Goal: Task Accomplishment & Management: Use online tool/utility

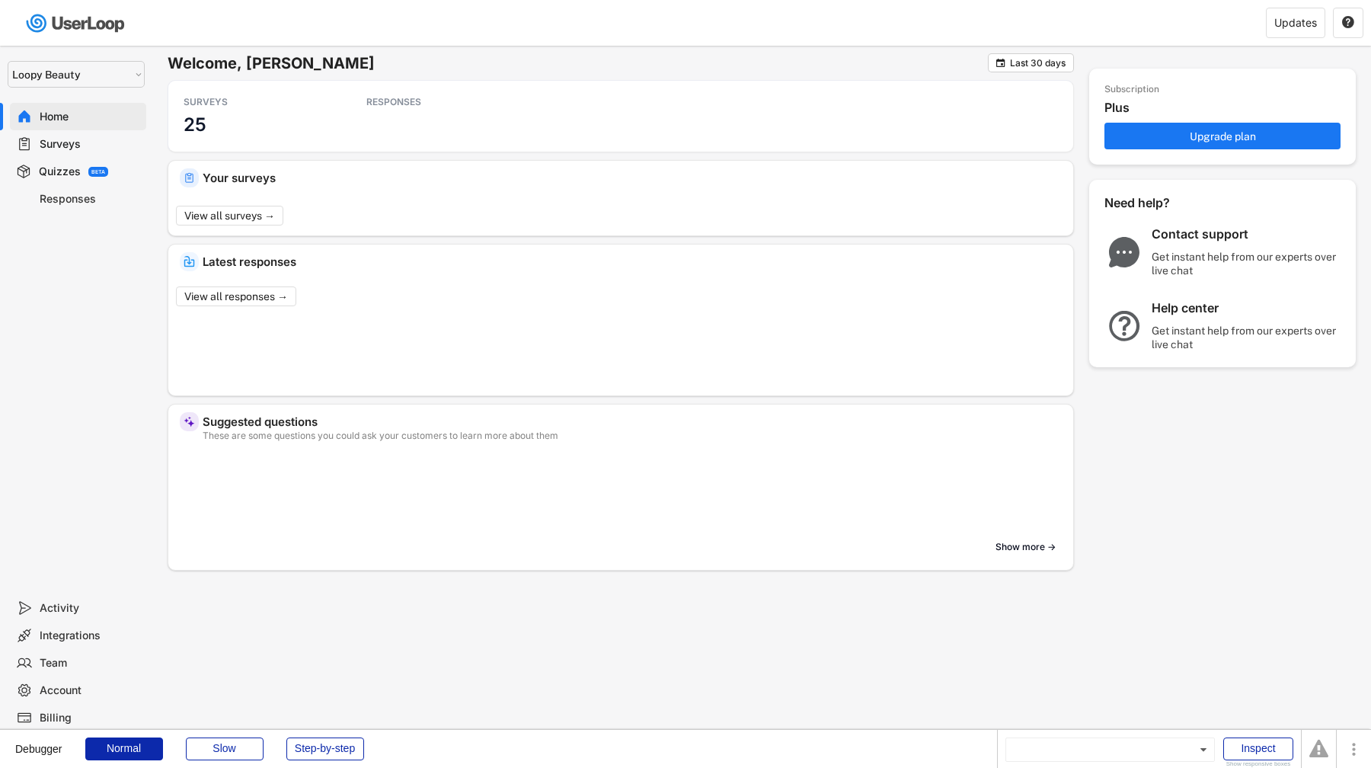
select select ""1348695171700984260__LOOKUP__1621425969652x687239840058835000""
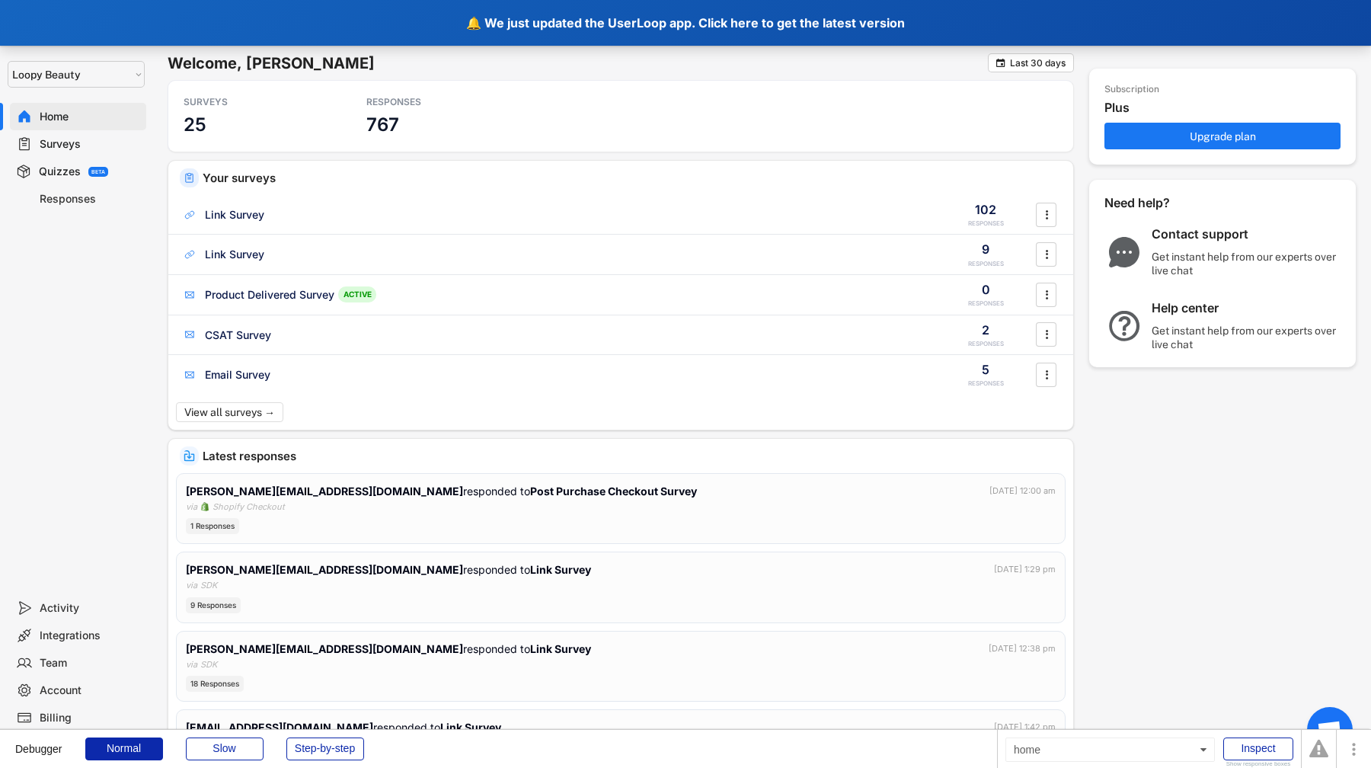
click at [423, 25] on div "🔔 We just updated the UserLoop app. Click here to get the latest version" at bounding box center [685, 23] width 1371 height 46
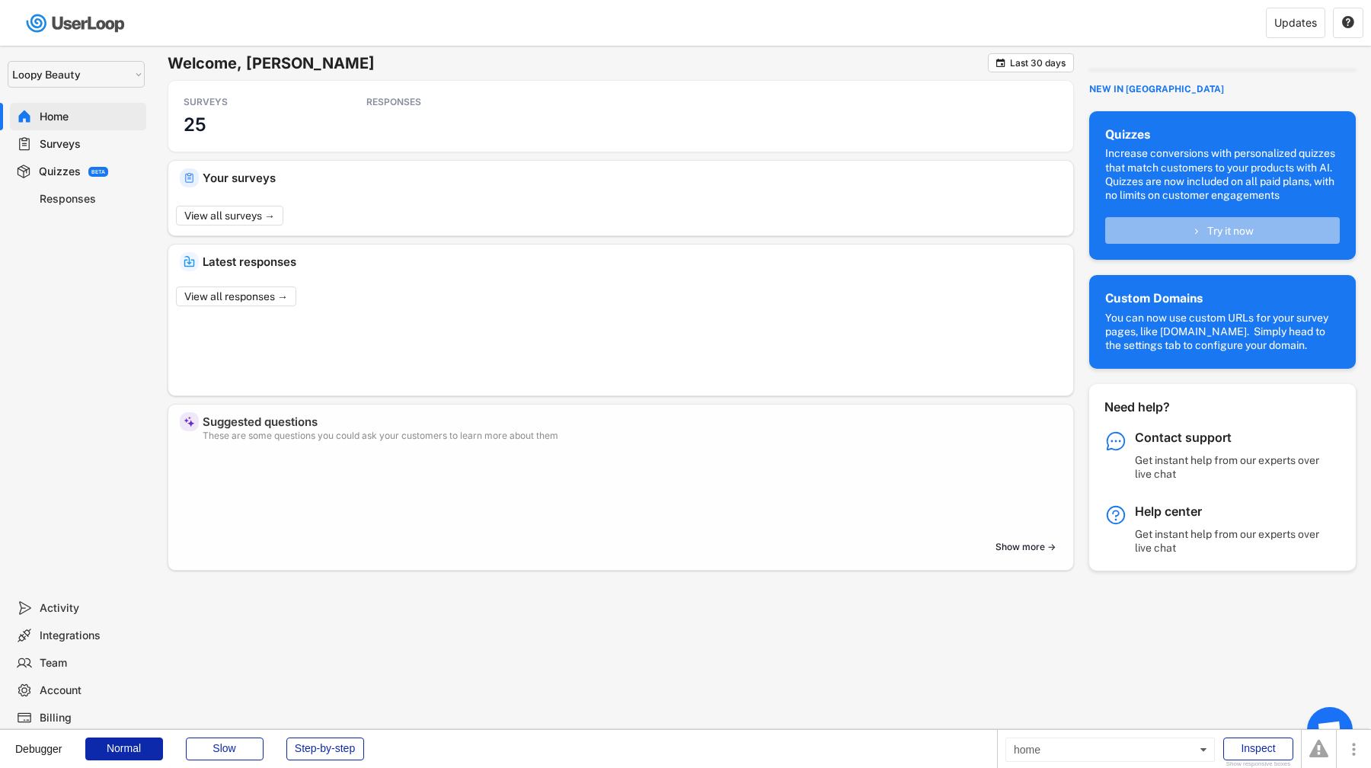
select select ""1348695171700984260__LOOKUP__1621425969652x687239840058835000""
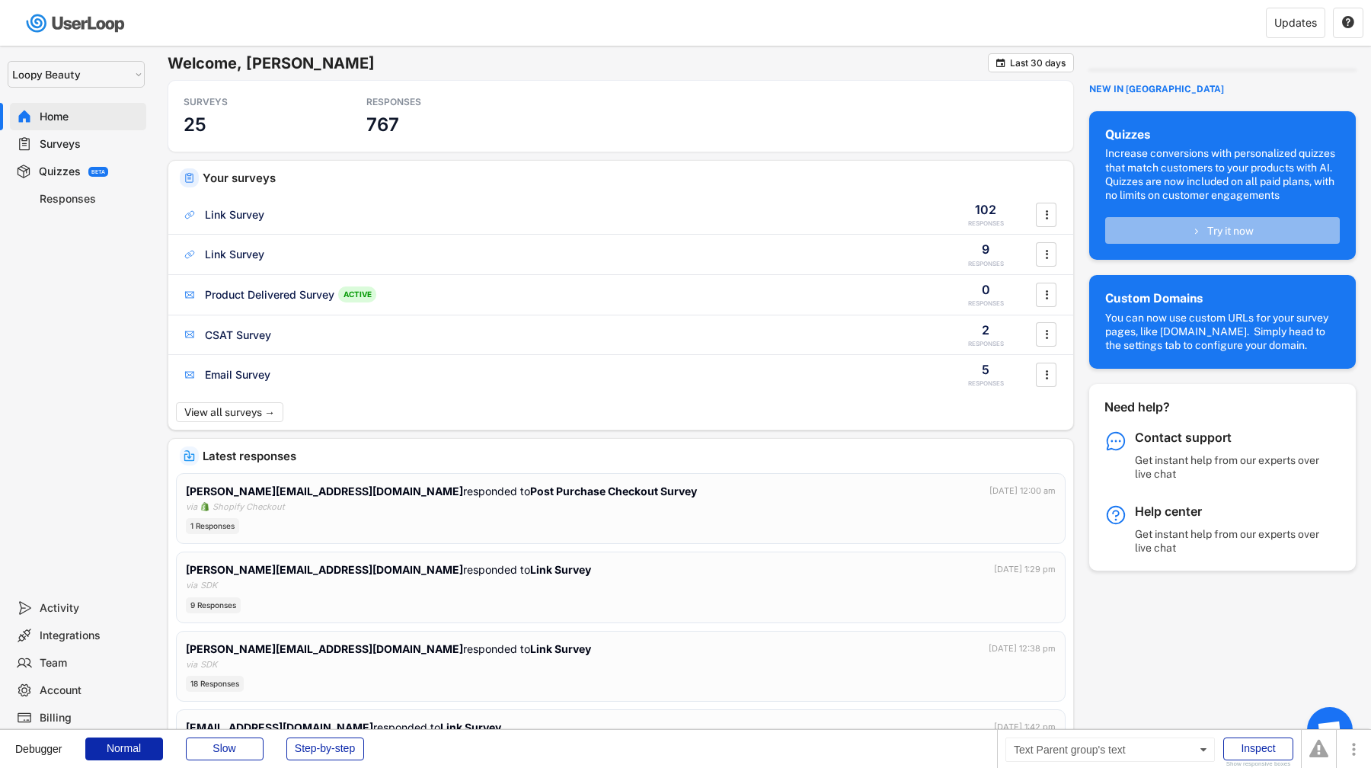
click at [68, 170] on div "Quizzes" at bounding box center [60, 172] width 42 height 14
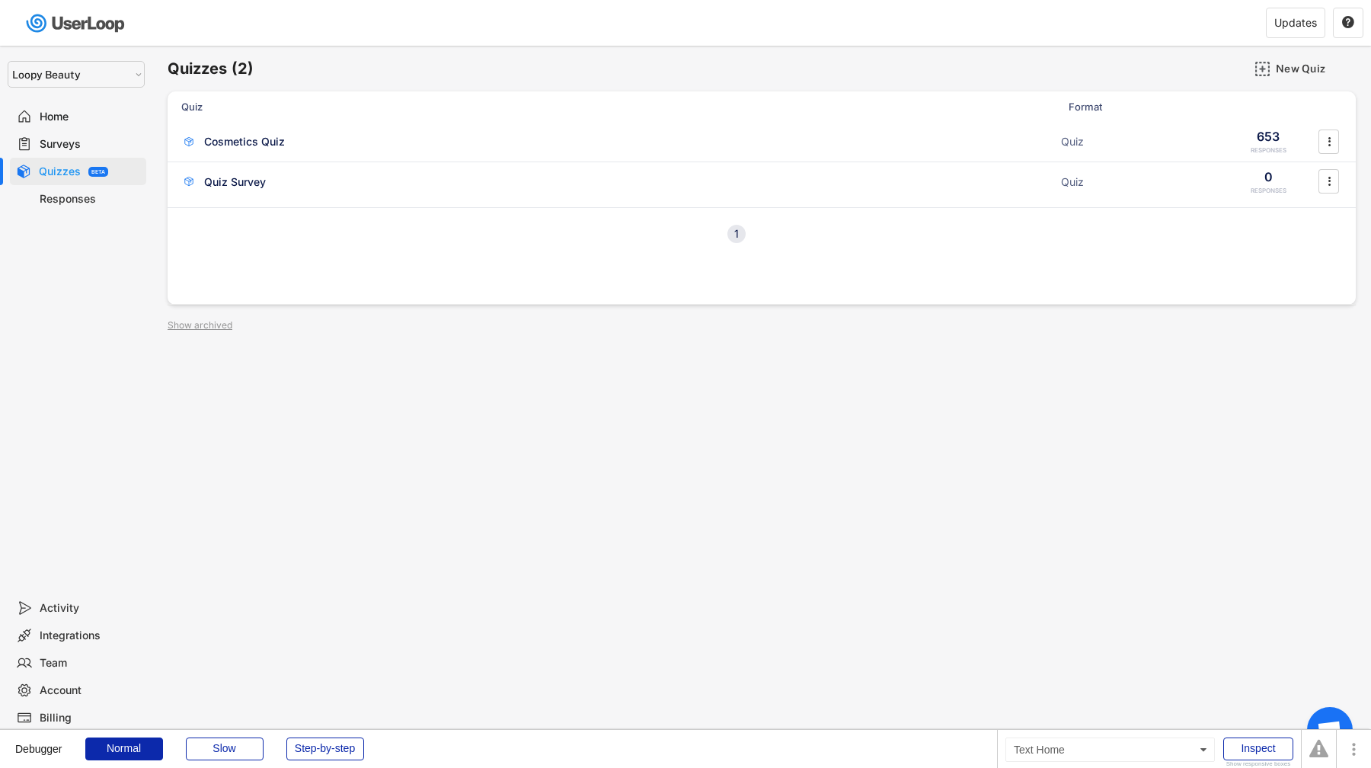
click at [82, 118] on div "Home" at bounding box center [90, 117] width 101 height 14
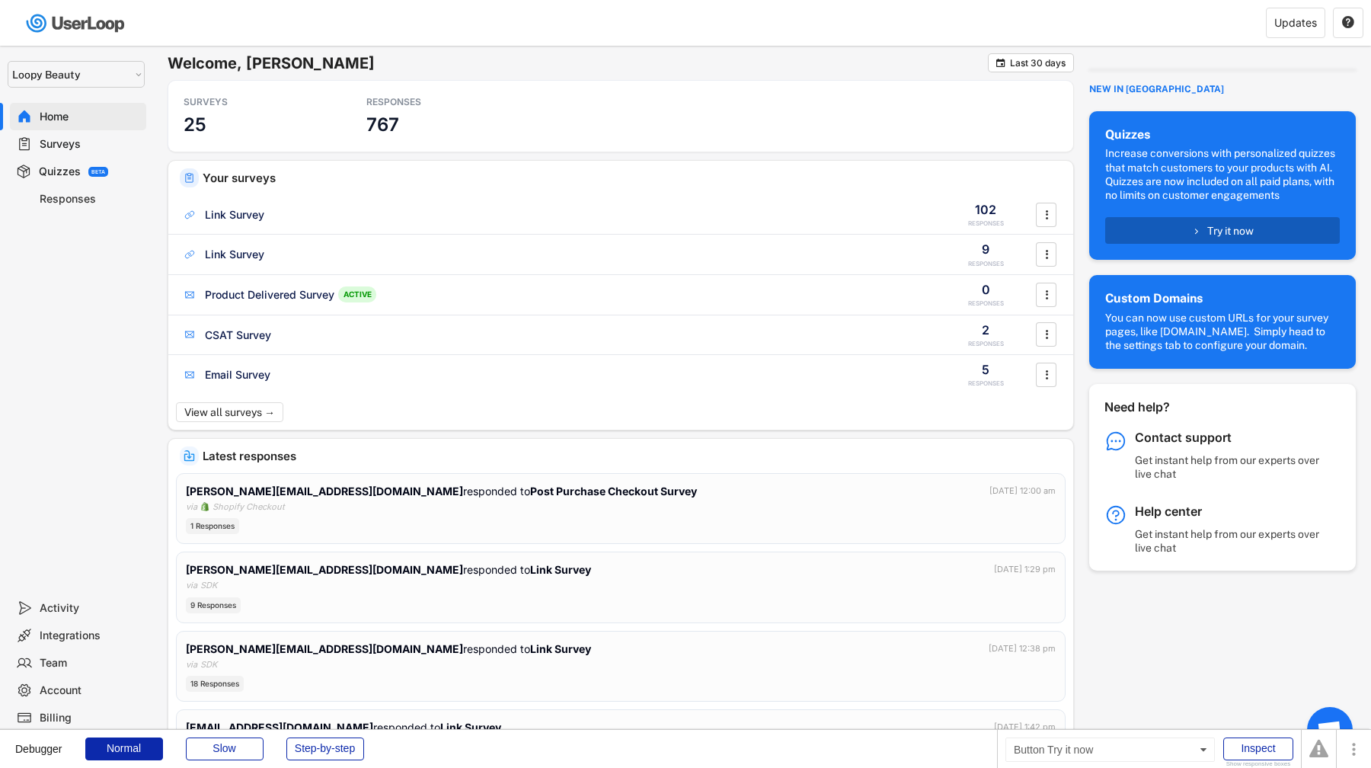
click at [1235, 236] on span "Try it now" at bounding box center [1230, 230] width 46 height 11
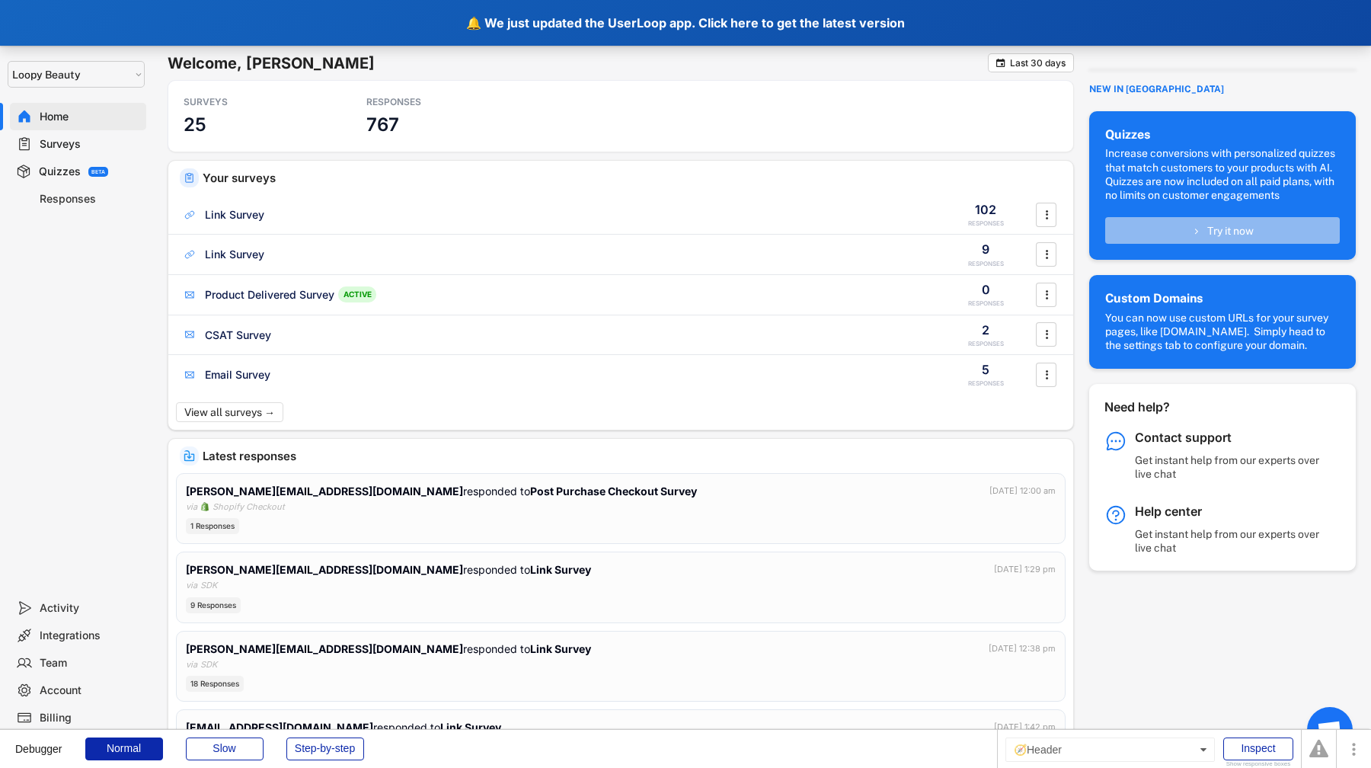
click at [777, 23] on div "🔔 We just updated the UserLoop app. Click here to get the latest version" at bounding box center [685, 23] width 1371 height 46
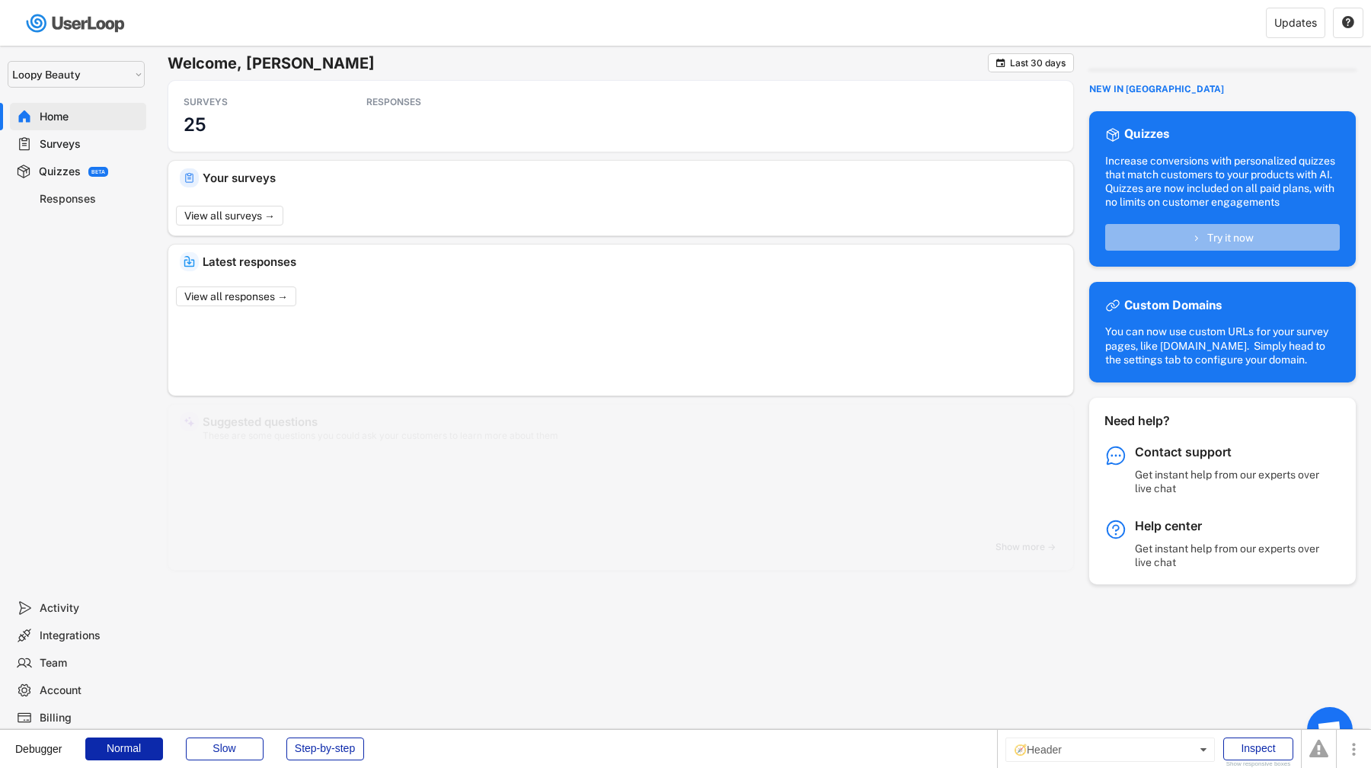
select select ""1348695171700984260__LOOKUP__1621425969652x687239840058835000""
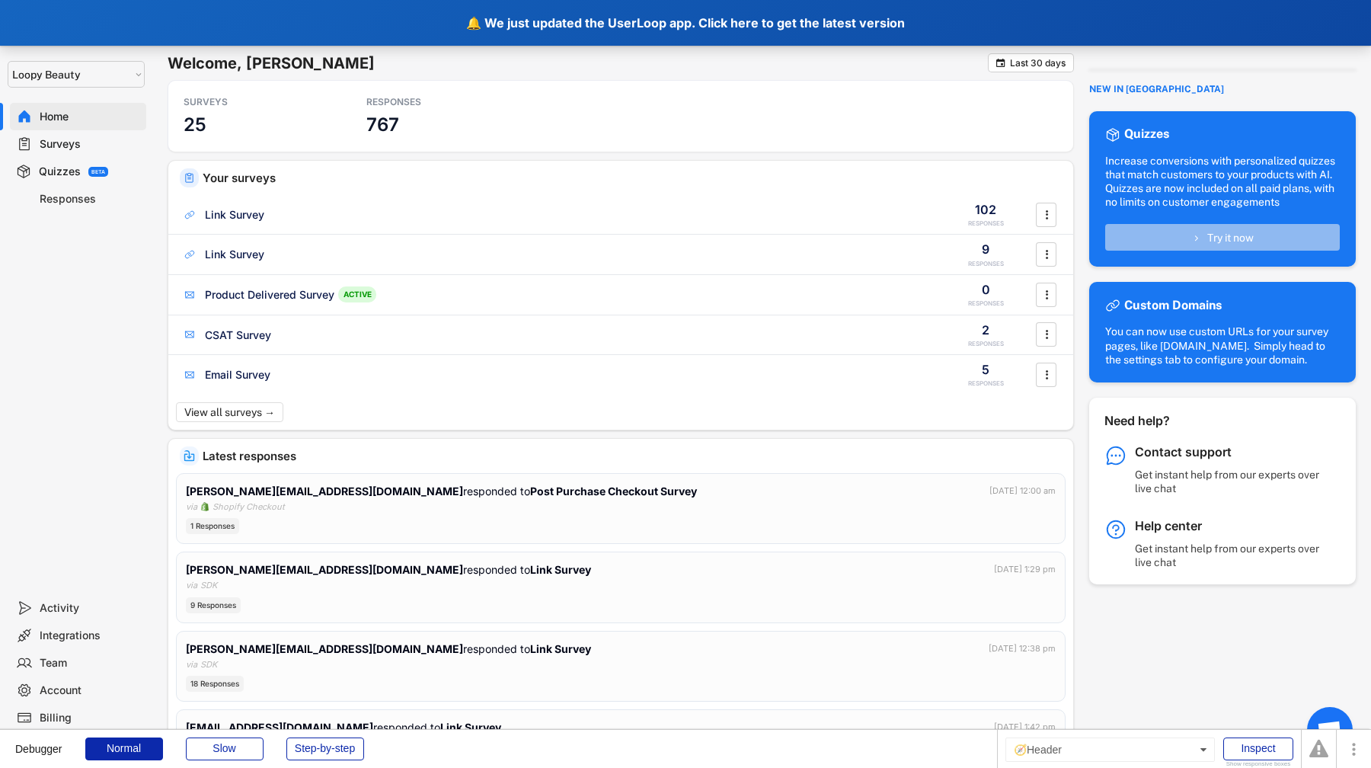
click at [730, 26] on div "🔔 We just updated the UserLoop app. Click here to get the latest version" at bounding box center [685, 23] width 1371 height 46
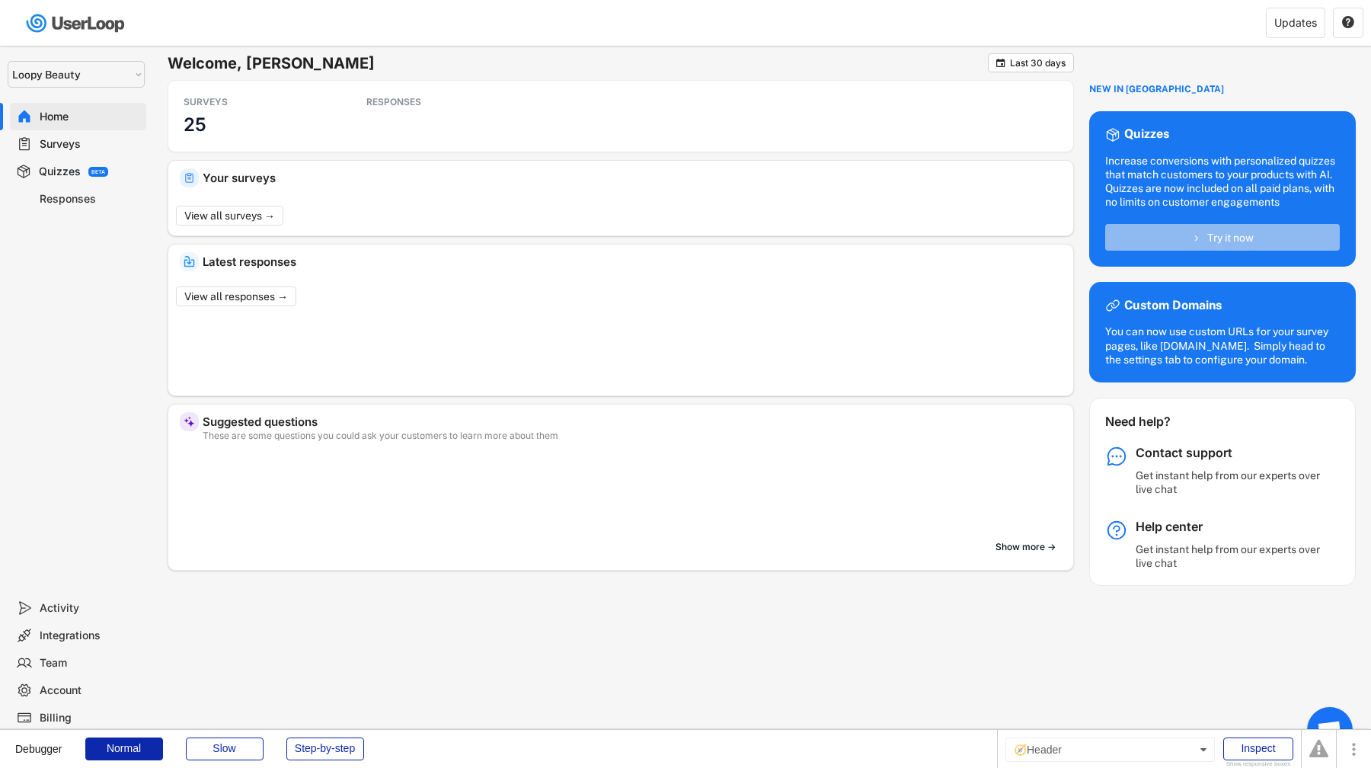
select select ""1348695171700984260__LOOKUP__1621425969652x687239840058835000""
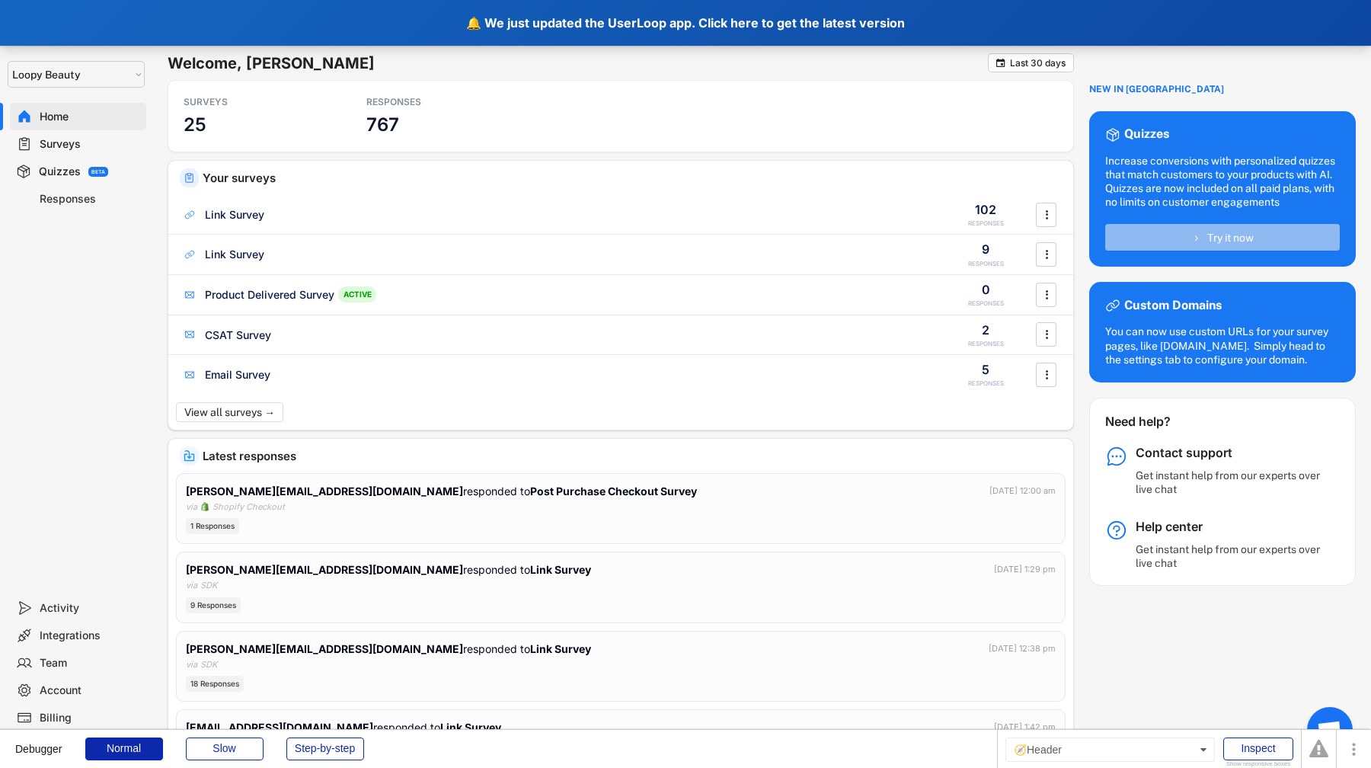
click at [732, 21] on div "🔔 We just updated the UserLoop app. Click here to get the latest version" at bounding box center [685, 23] width 1371 height 46
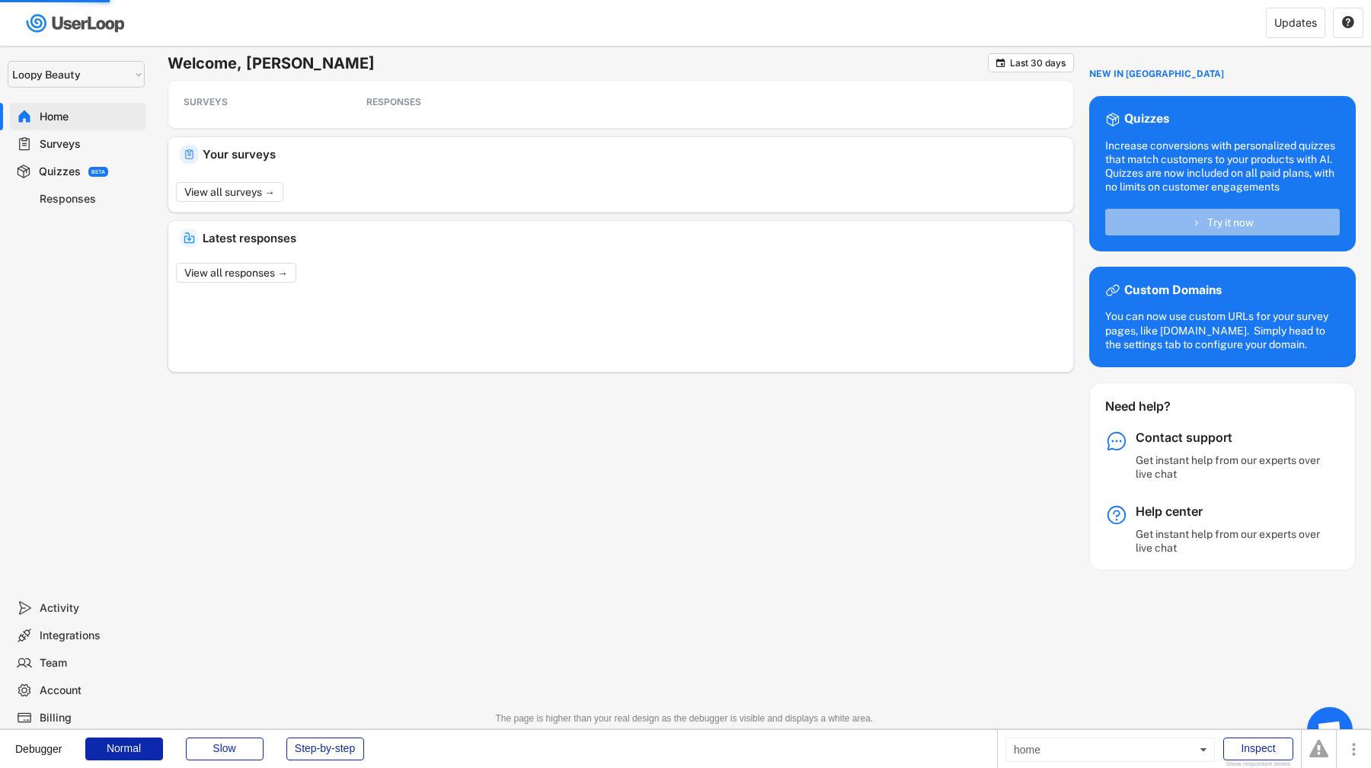
select select ""1348695171700984260__LOOKUP__1621425969652x687239840058835000""
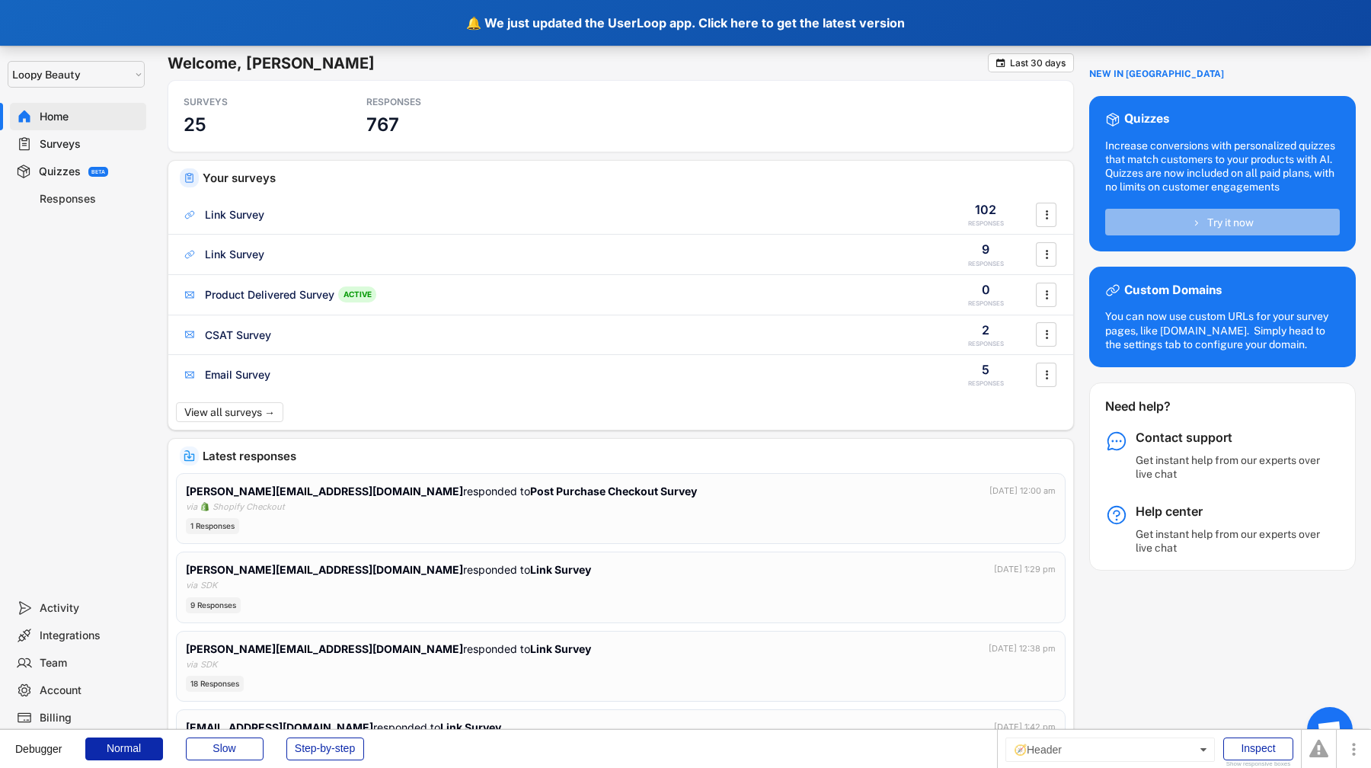
click at [756, 25] on div "🔔 We just updated the UserLoop app. Click here to get the latest version" at bounding box center [685, 23] width 1371 height 46
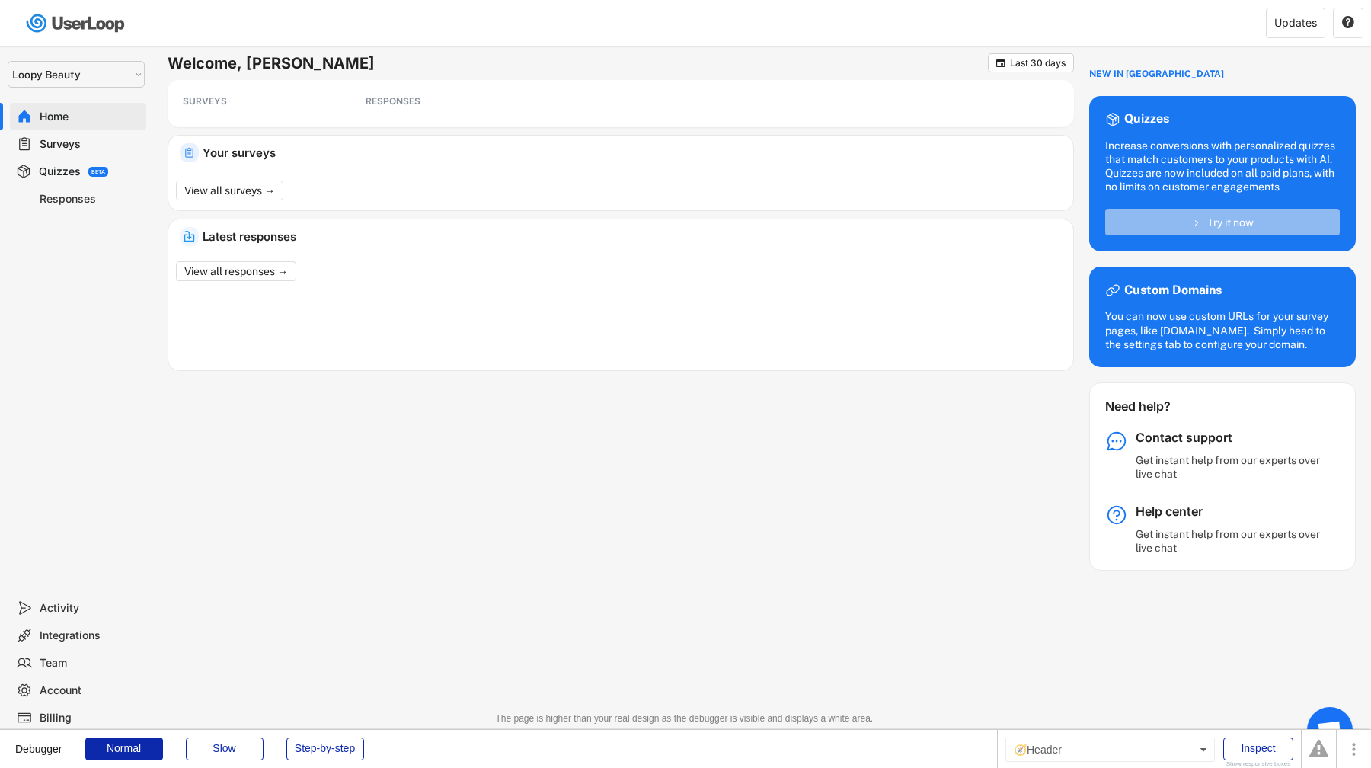
select select ""1348695171700984260__LOOKUP__1621425969652x687239840058835000""
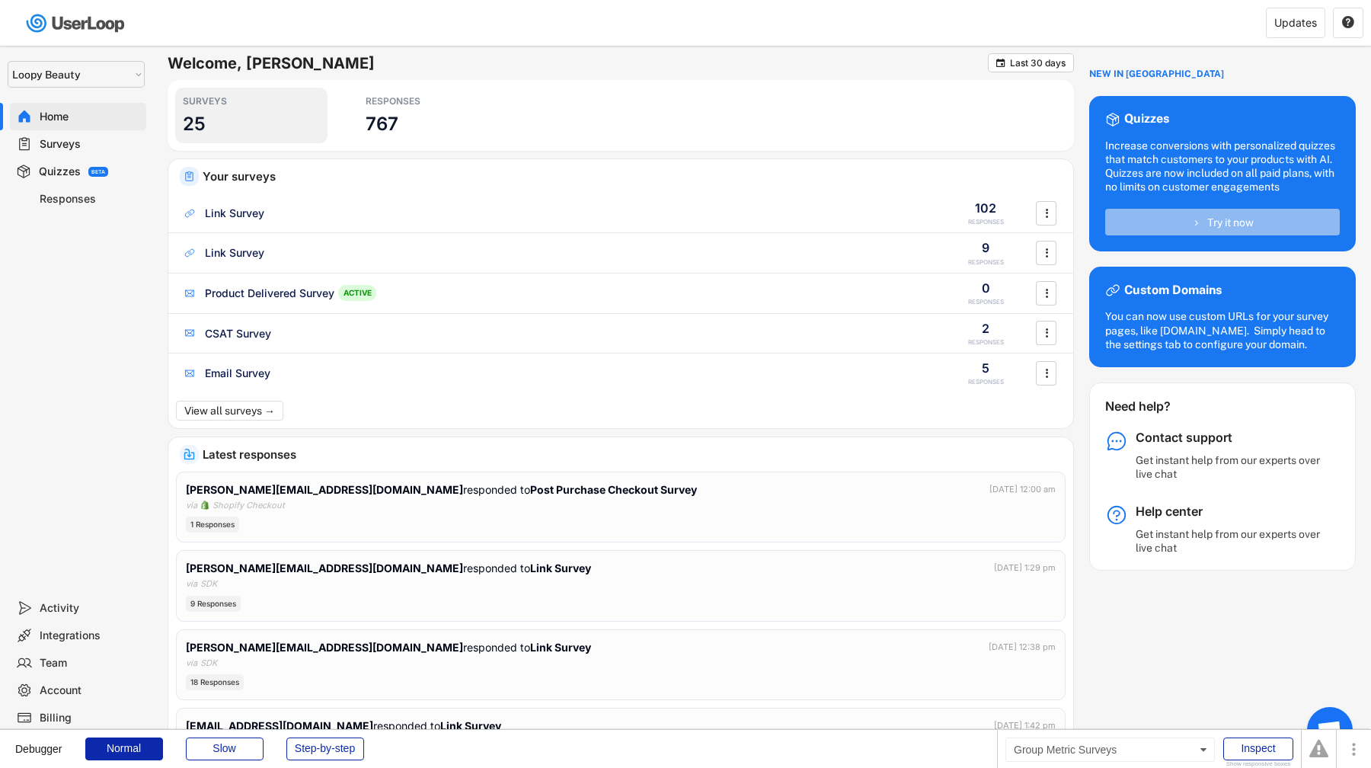
click at [213, 120] on div "SURVEYS 25" at bounding box center [251, 116] width 152 height 56
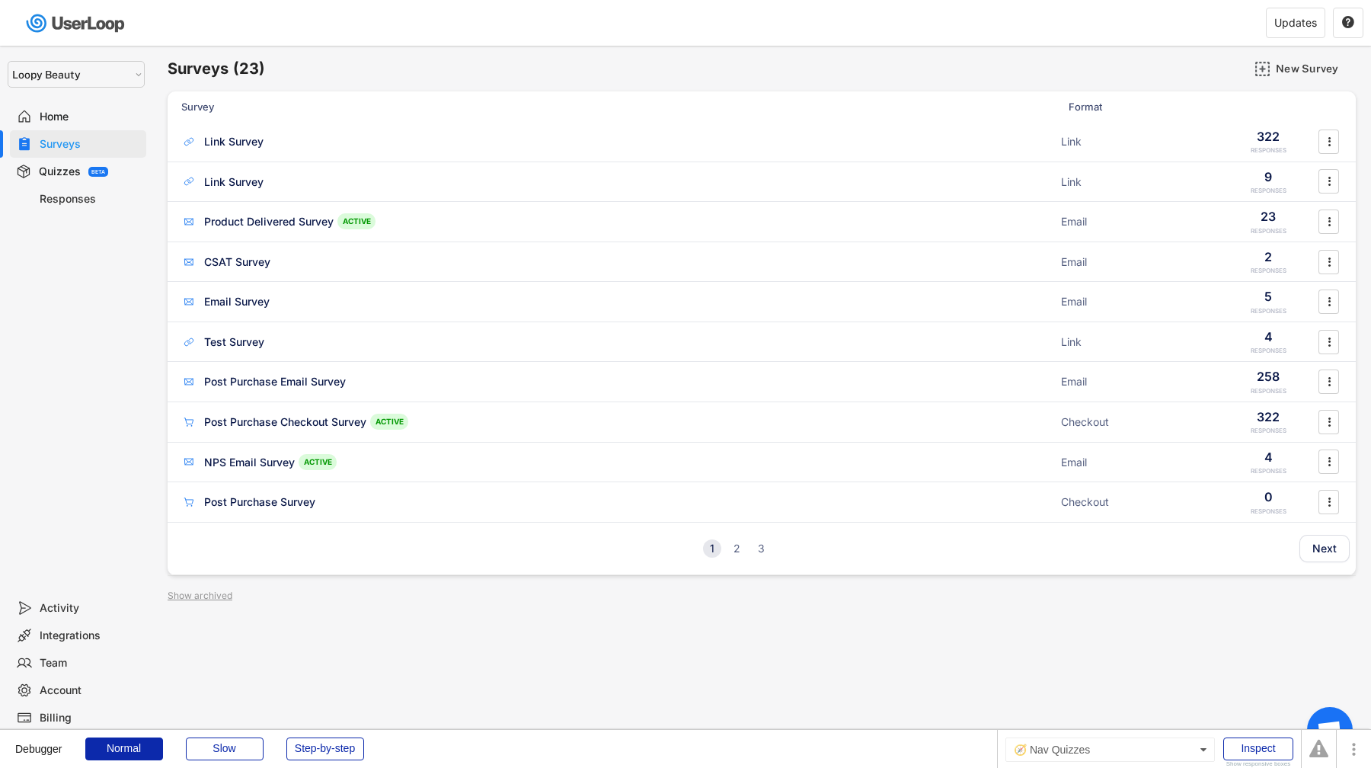
click at [108, 164] on div "Quizzes BETA" at bounding box center [78, 171] width 136 height 27
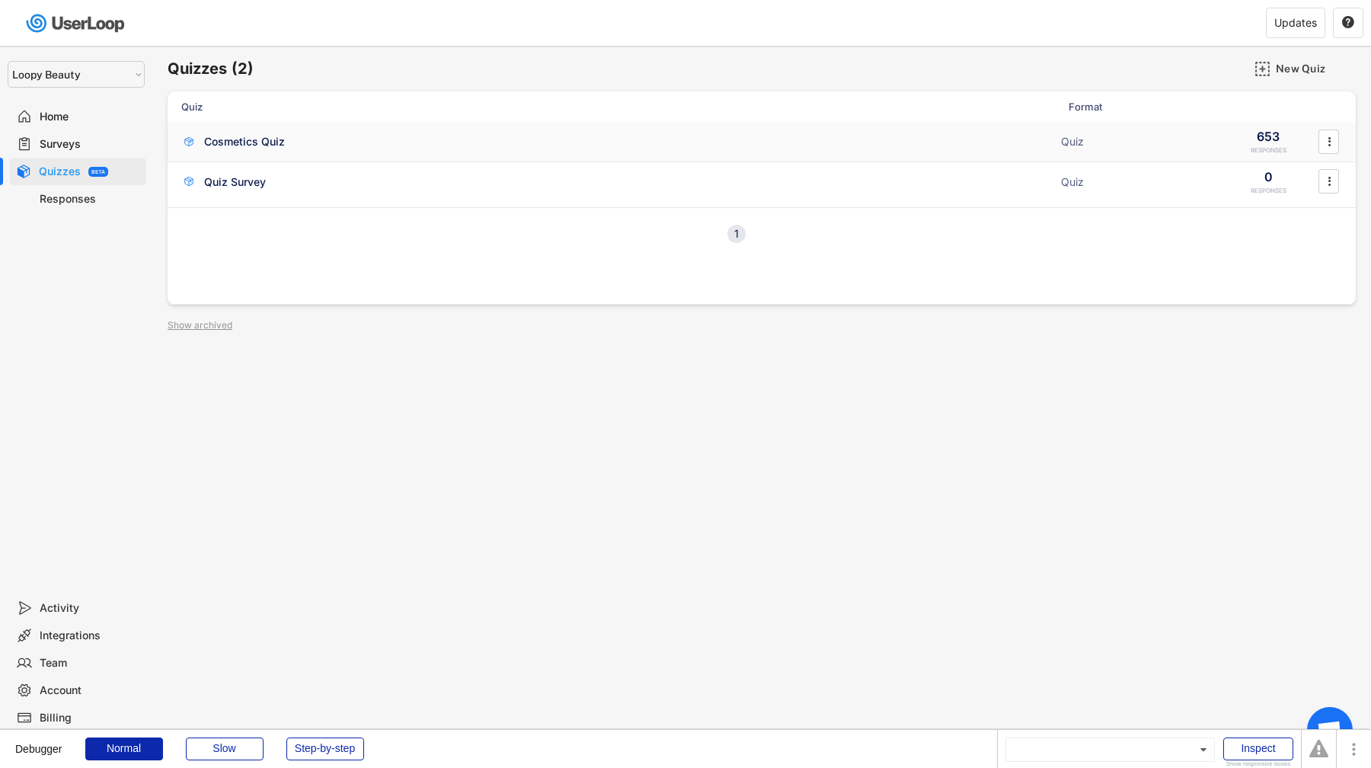
click at [302, 154] on div "Cosmetics Quiz Quiz 653 RESPONSES " at bounding box center [762, 142] width 1188 height 40
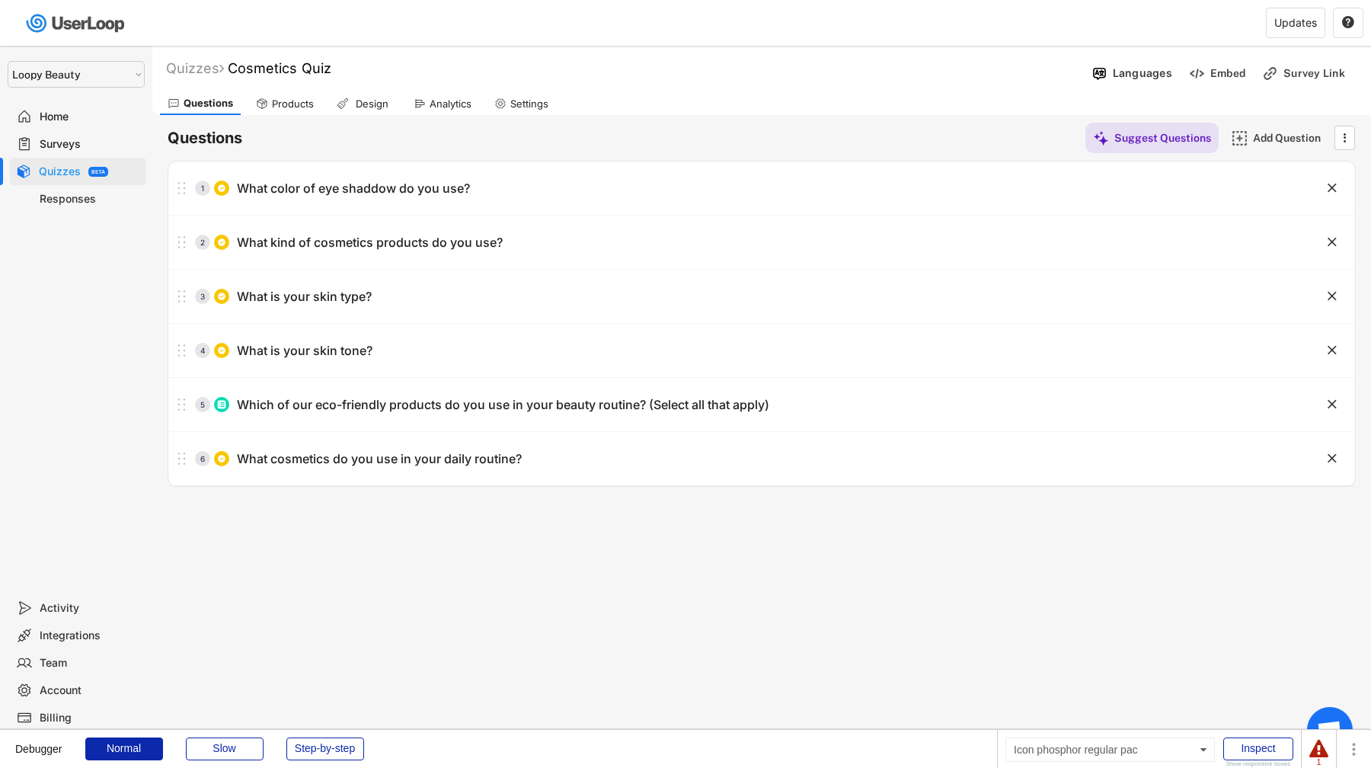
click at [267, 99] on icon at bounding box center [262, 104] width 12 height 12
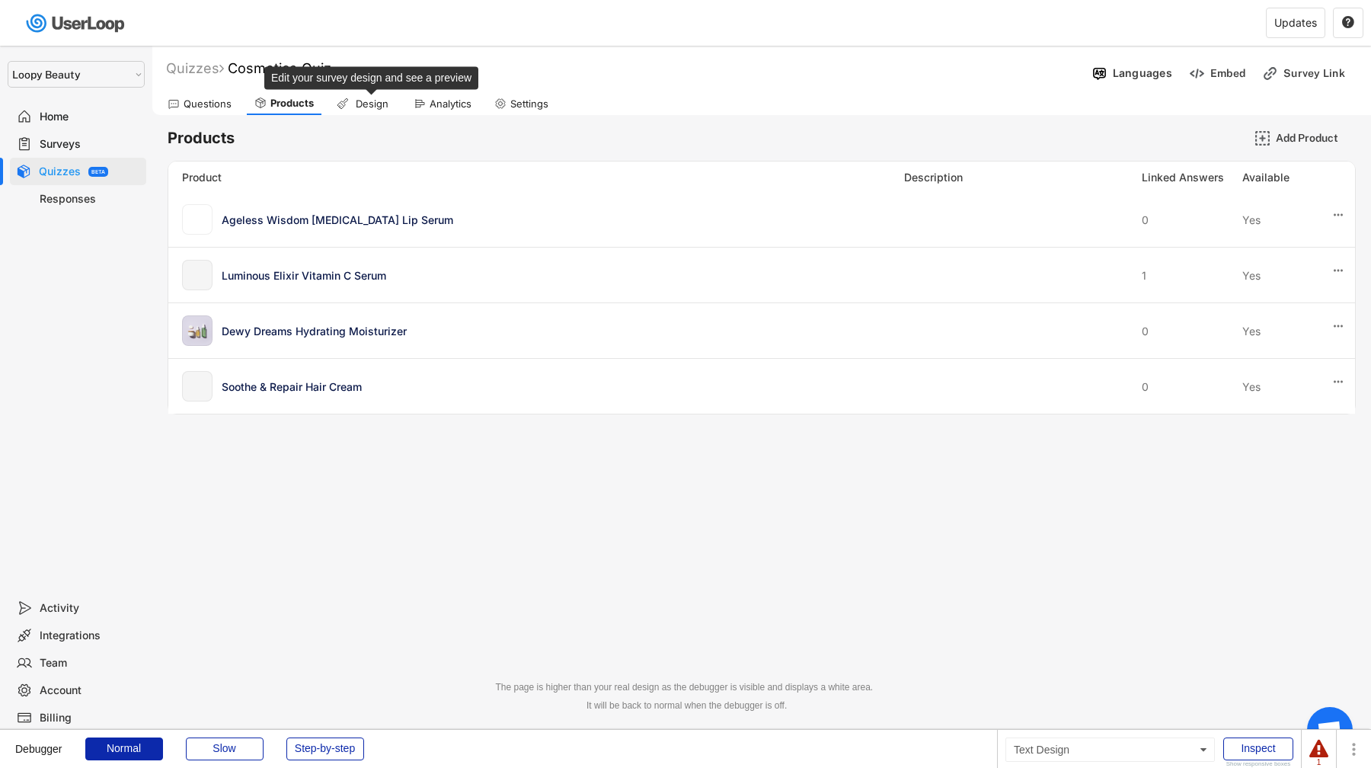
click at [365, 106] on div "Design" at bounding box center [372, 104] width 38 height 13
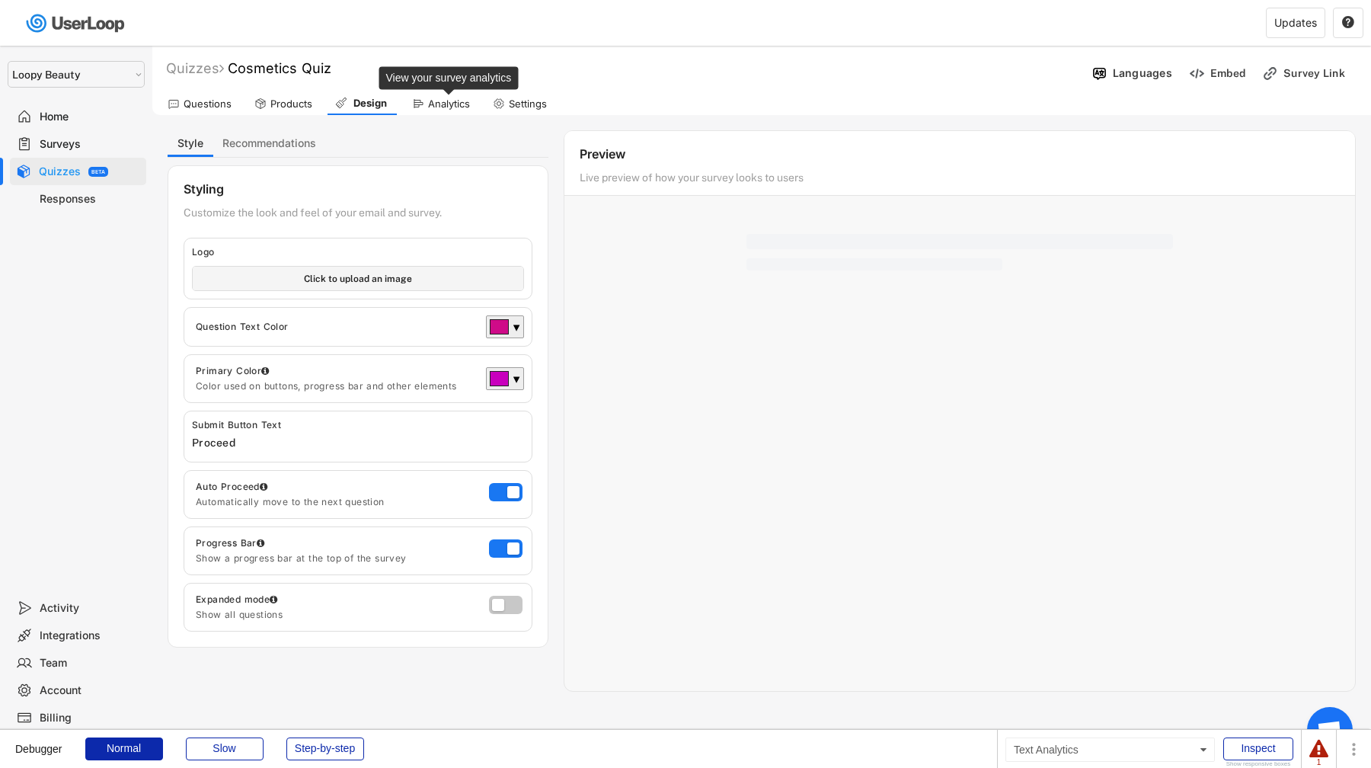
click at [448, 102] on div "Analytics" at bounding box center [449, 104] width 42 height 13
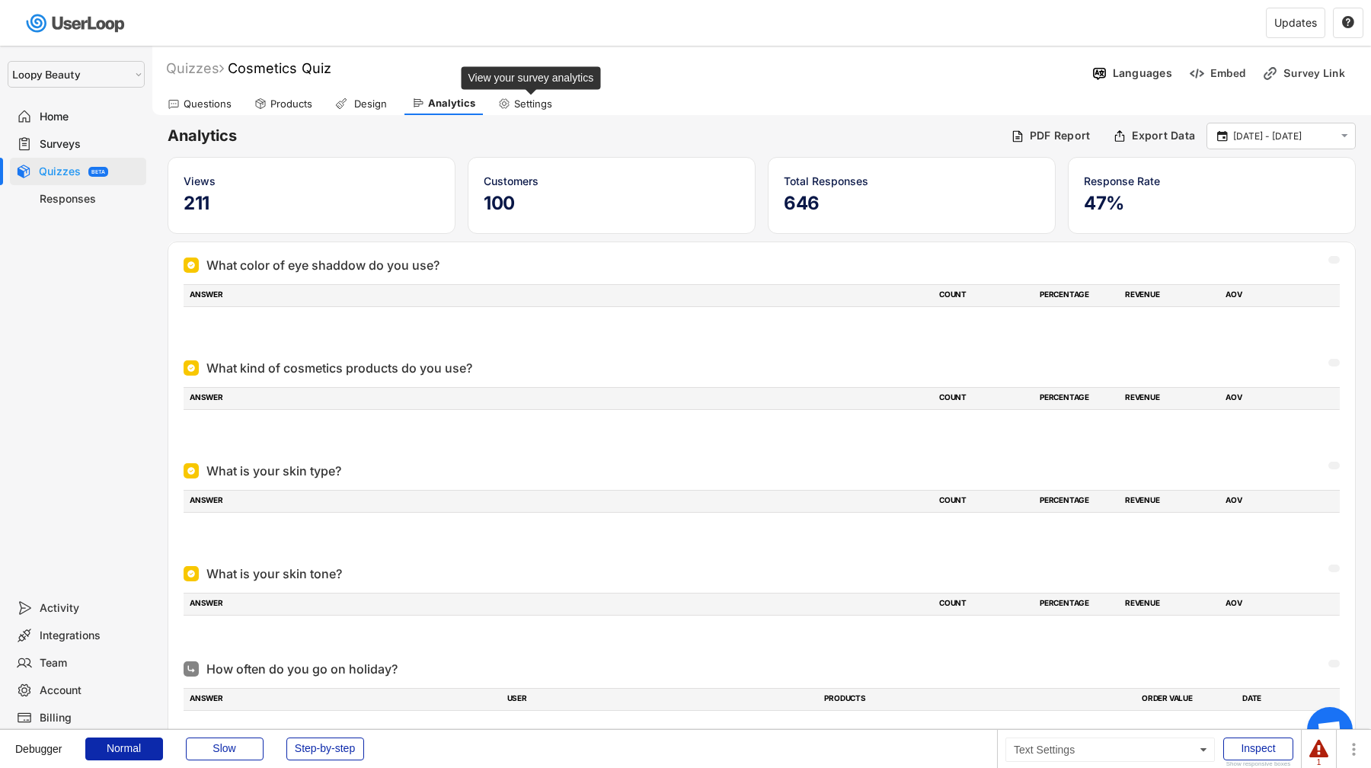
click at [523, 98] on div "Settings" at bounding box center [533, 104] width 38 height 13
select select ""monthly""
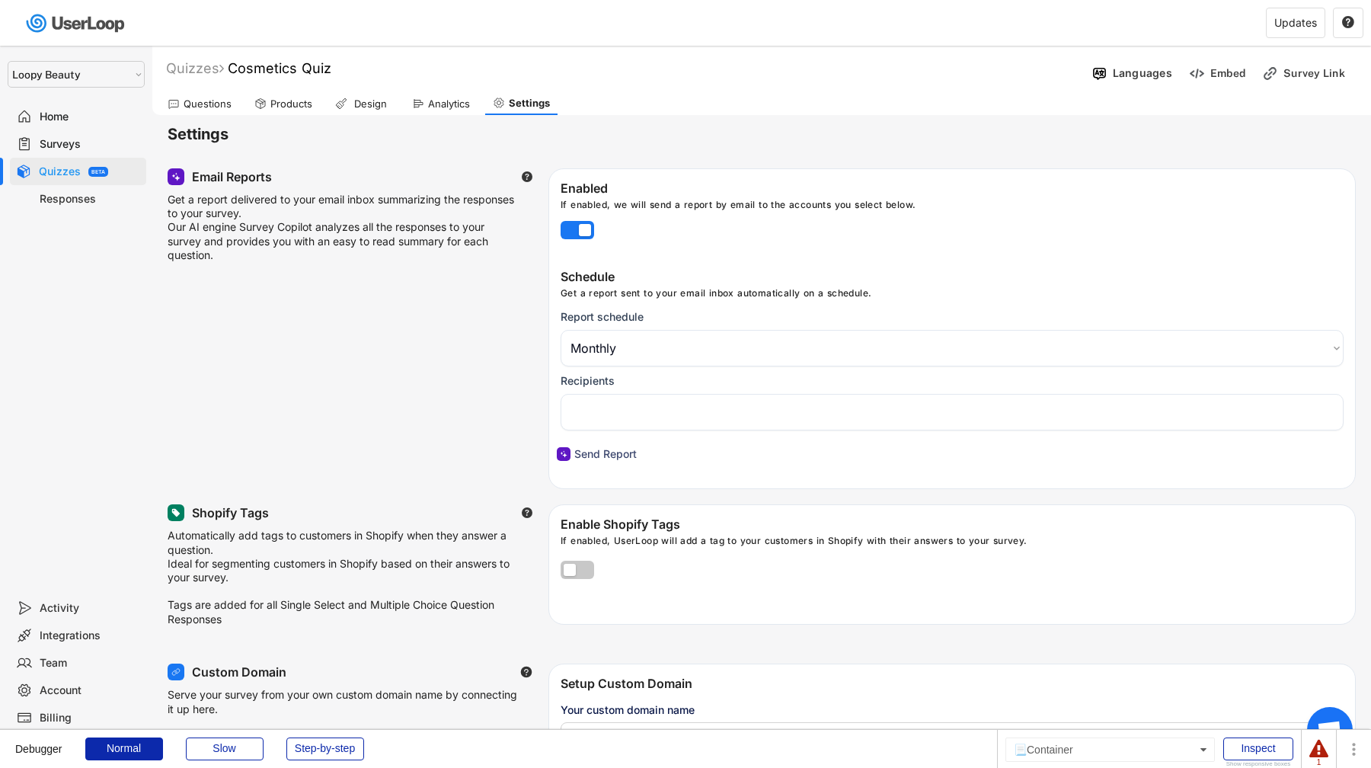
select select "1348695171700984260__LOOKUP__1621425946483x437467764361997950"
click at [233, 94] on div "Questions" at bounding box center [199, 103] width 79 height 23
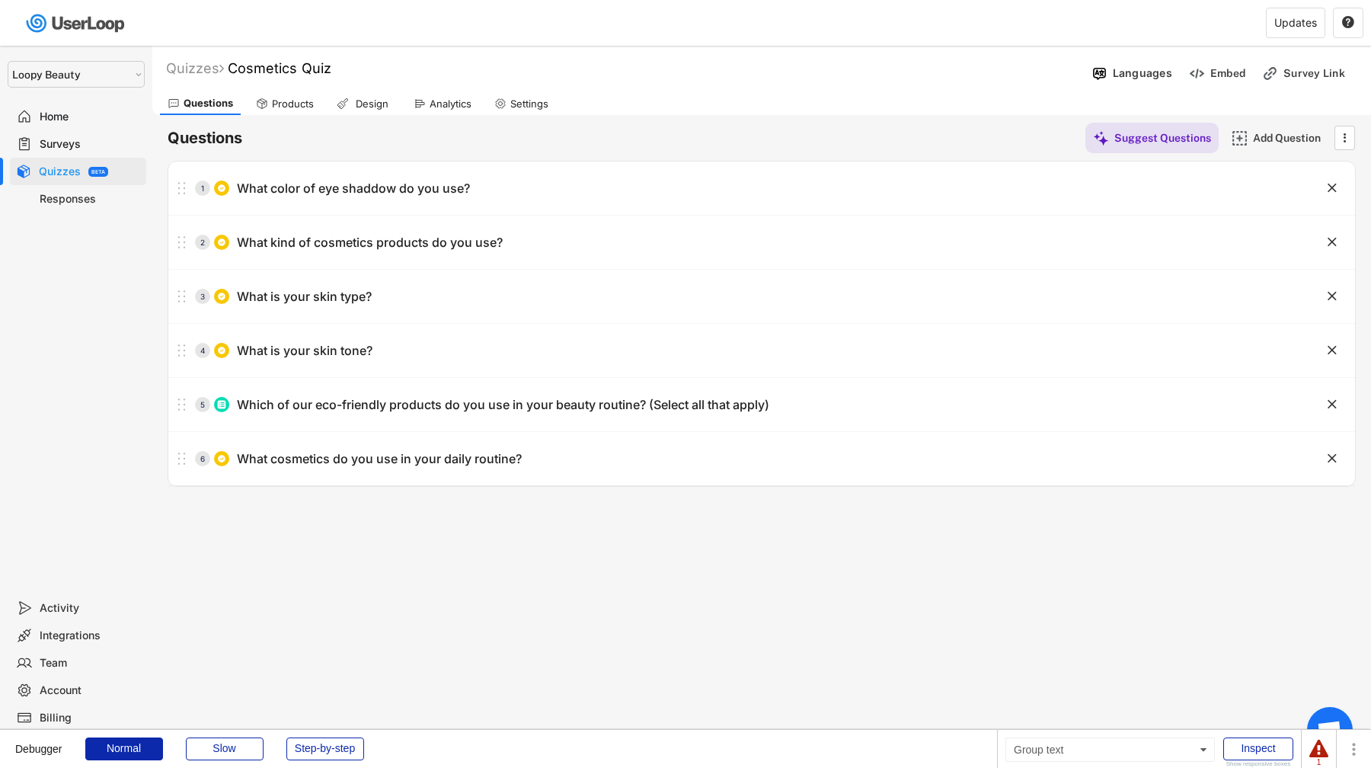
click at [47, 120] on div "Home" at bounding box center [90, 117] width 101 height 14
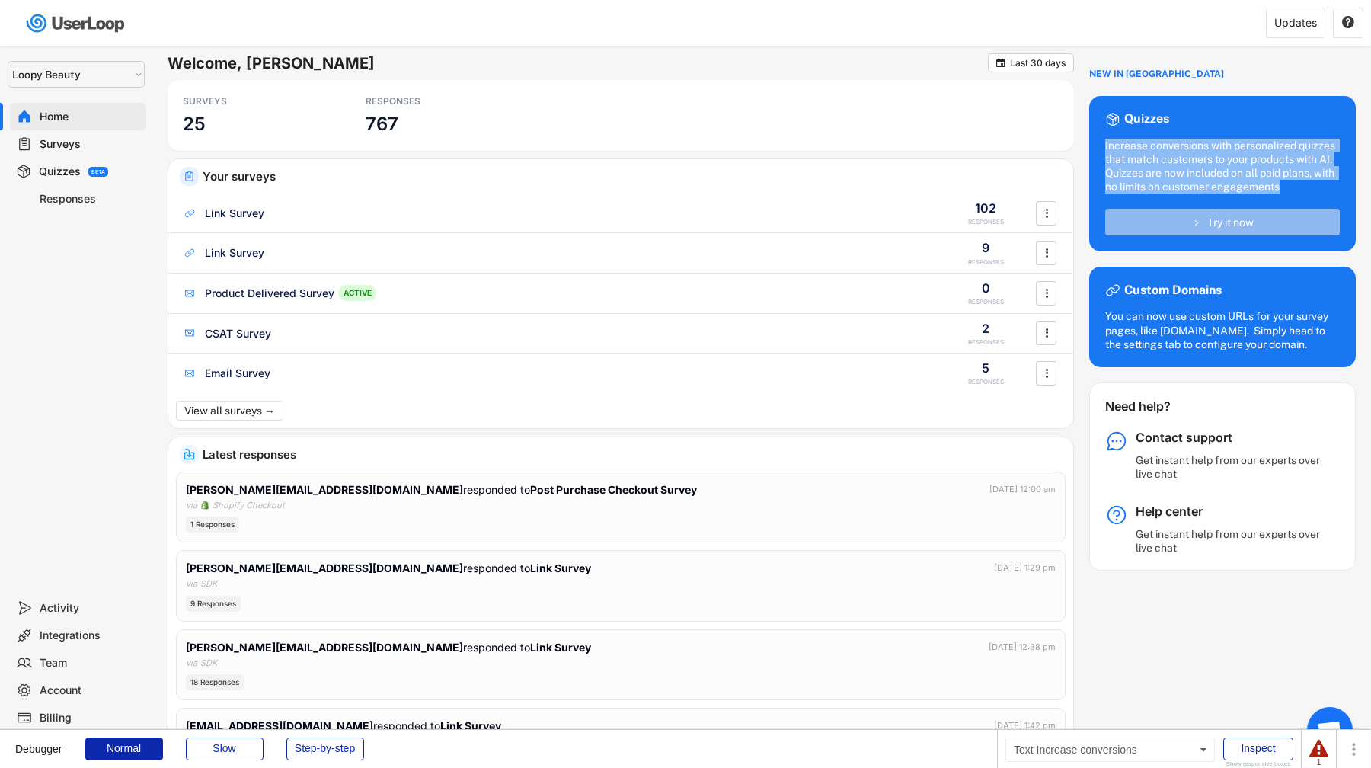
drag, startPoint x: 1242, startPoint y: 124, endPoint x: 1331, endPoint y: 200, distance: 117.8
click at [1331, 200] on div "Quizzes Increase conversions with personalized quizzes that match customers to …" at bounding box center [1222, 174] width 267 height 156
copy div "Increase conversions with personalized quizzes that match customers to your pro…"
